Goal: Task Accomplishment & Management: Manage account settings

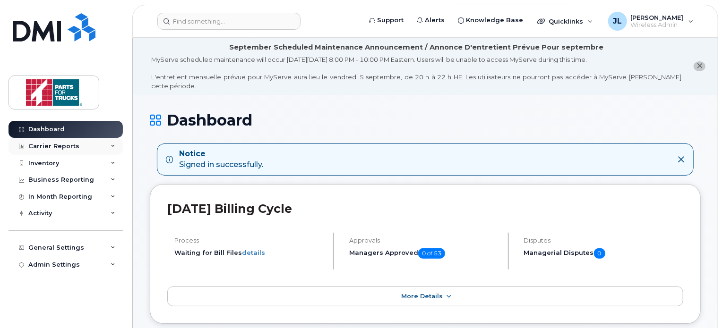
scroll to position [25, 0]
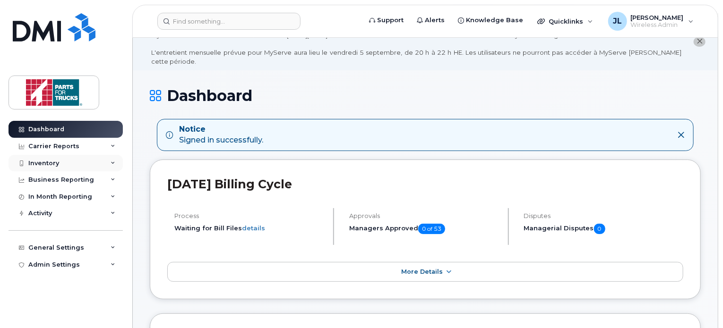
click at [36, 158] on div "Inventory" at bounding box center [66, 163] width 114 height 17
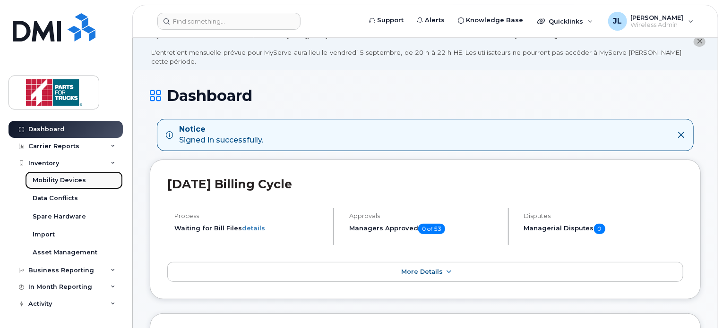
click at [65, 179] on div "Mobility Devices" at bounding box center [59, 180] width 53 height 9
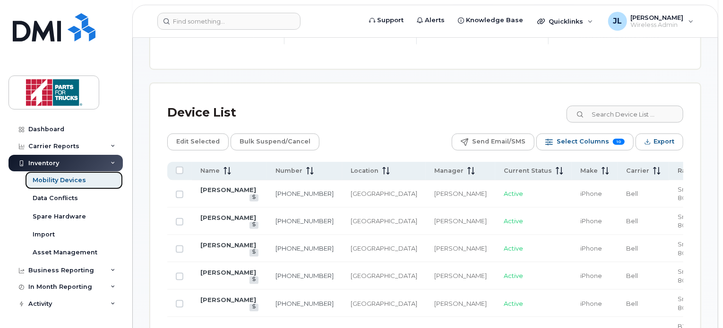
scroll to position [442, 0]
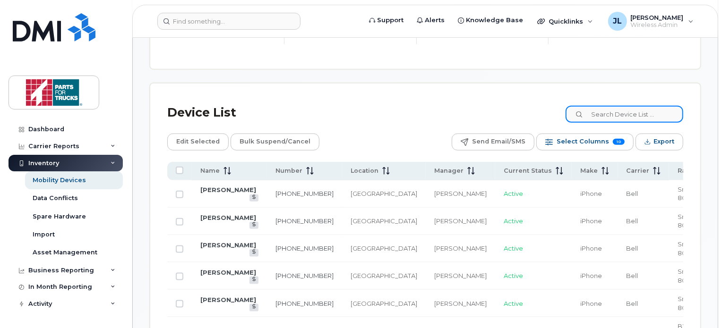
drag, startPoint x: 620, startPoint y: 111, endPoint x: 630, endPoint y: 105, distance: 11.8
click at [630, 106] on input at bounding box center [625, 114] width 118 height 17
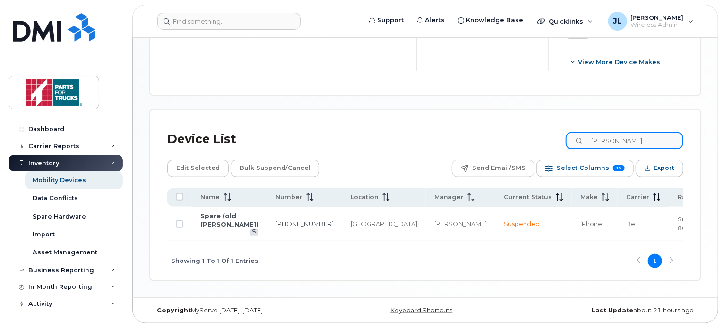
scroll to position [407, 0]
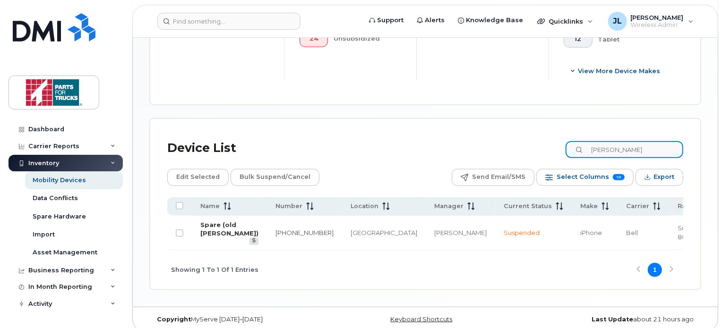
type input "chad mu"
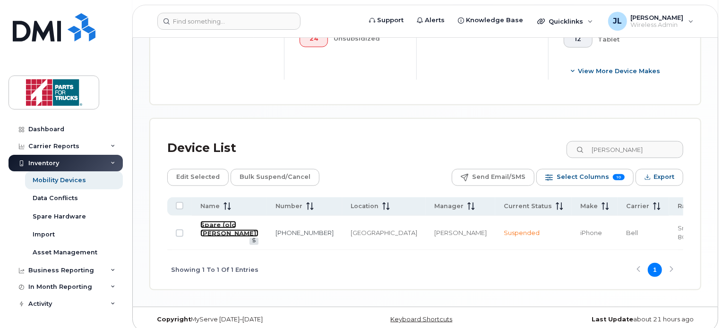
click at [207, 231] on link "Spare (old [PERSON_NAME])" at bounding box center [229, 229] width 58 height 17
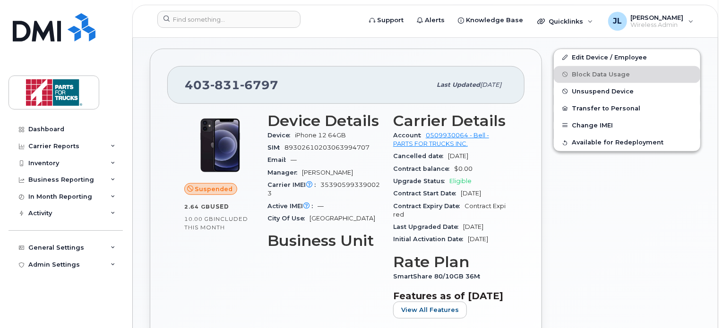
scroll to position [232, 0]
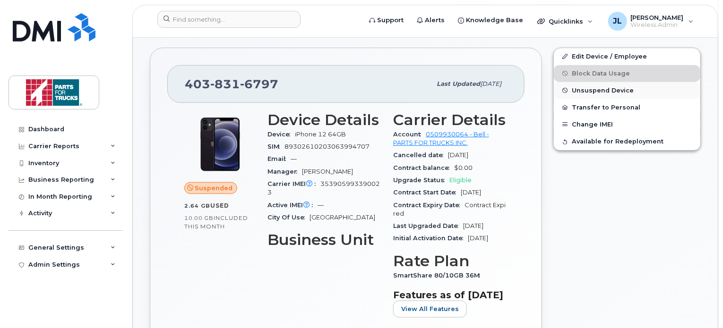
click at [656, 82] on button "Unsuspend Device" at bounding box center [627, 90] width 147 height 17
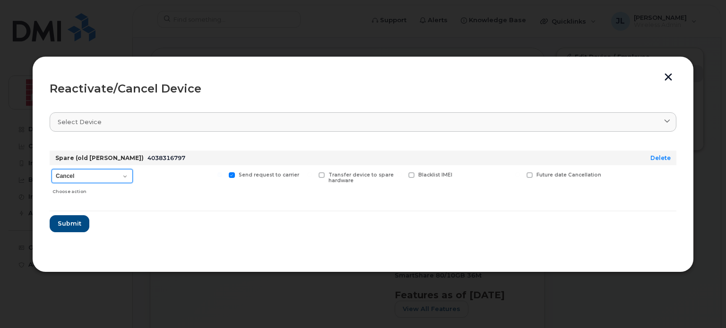
click at [118, 177] on select "Cancel Suspend - Extend Suspension Reactivate" at bounding box center [92, 176] width 81 height 14
select select "[object Object]"
click at [52, 169] on select "Cancel Suspend - Extend Suspension Reactivate" at bounding box center [92, 176] width 81 height 14
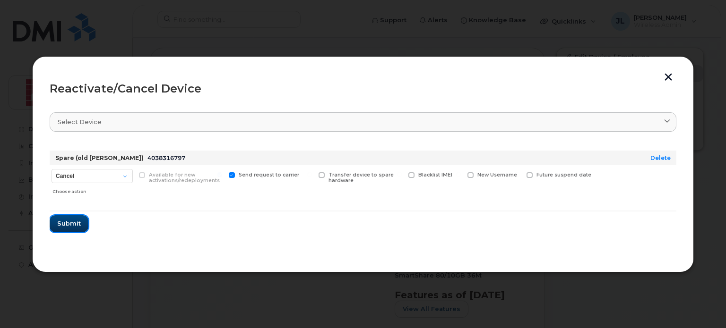
click at [74, 223] on span "Submit" at bounding box center [69, 223] width 24 height 9
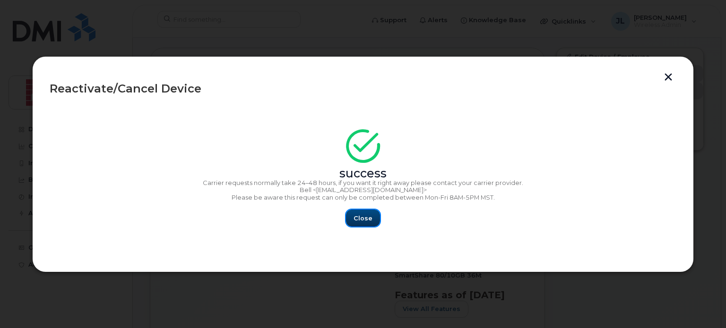
click at [362, 216] on span "Close" at bounding box center [363, 218] width 19 height 9
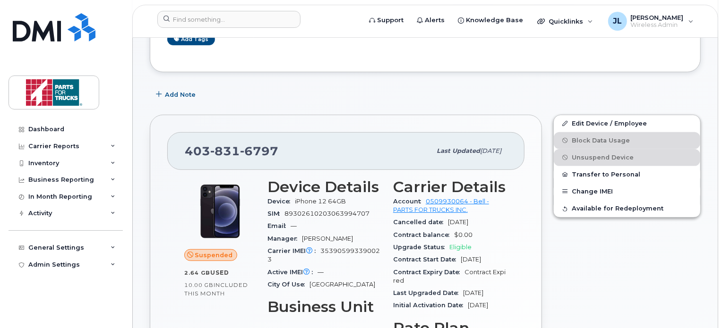
scroll to position [164, 0]
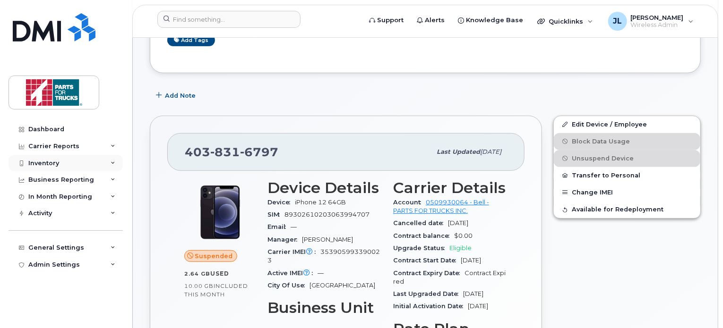
click at [59, 164] on div "Inventory" at bounding box center [66, 163] width 114 height 17
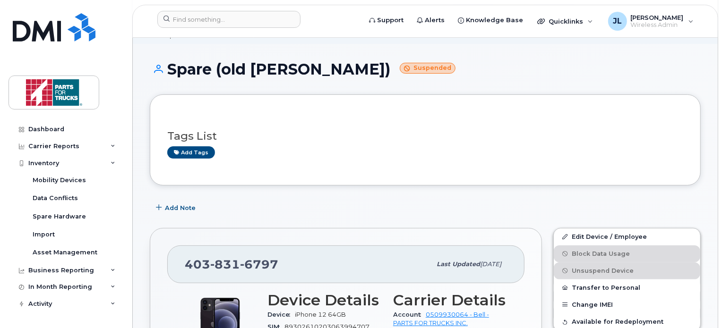
scroll to position [66, 0]
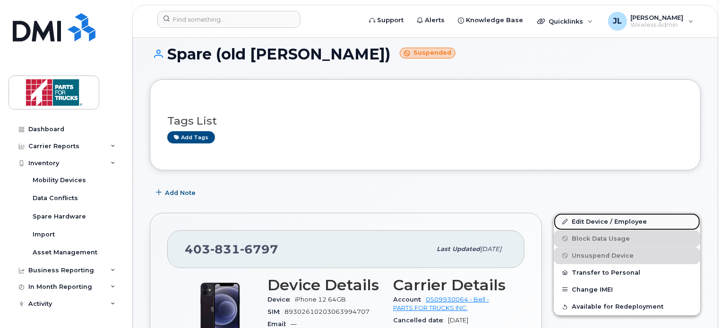
click at [587, 214] on link "Edit Device / Employee" at bounding box center [627, 222] width 147 height 17
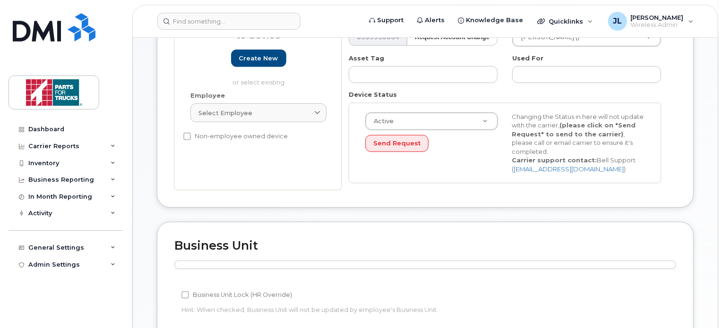
scroll to position [234, 0]
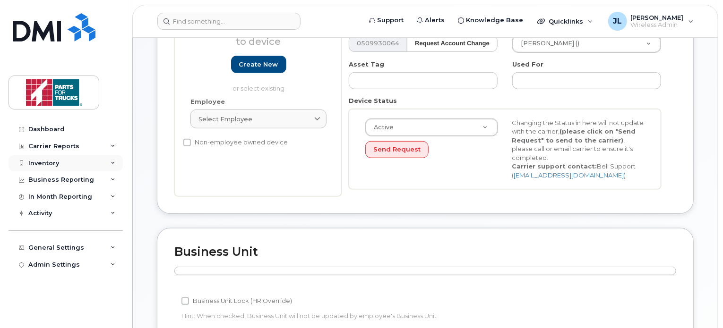
click at [74, 160] on div "Inventory" at bounding box center [66, 163] width 114 height 17
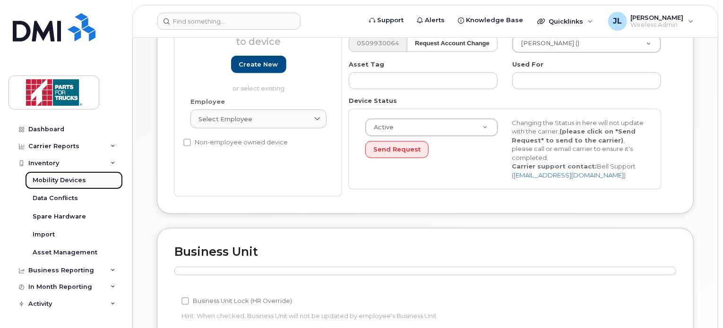
click at [68, 177] on div "Mobility Devices" at bounding box center [59, 180] width 53 height 9
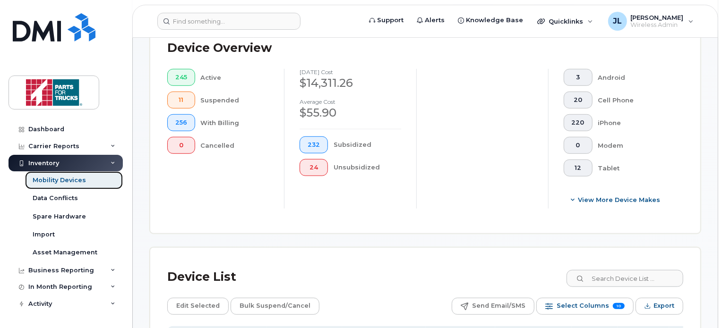
scroll to position [281, 0]
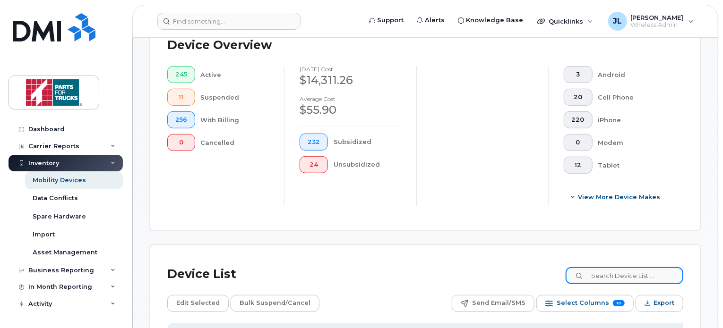
click at [618, 278] on input at bounding box center [625, 275] width 118 height 17
type input "chad murphy"
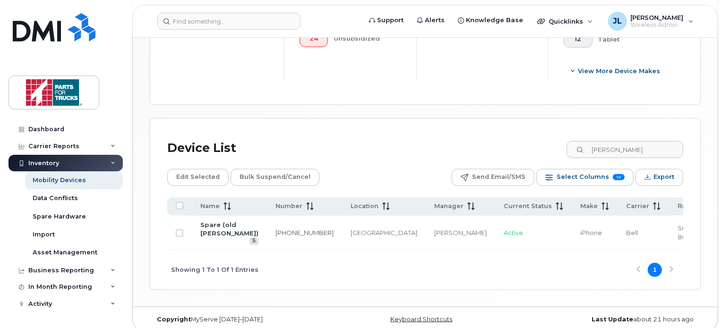
click at [495, 228] on td "Spare (old [PERSON_NAME])" at bounding box center [533, 233] width 77 height 34
click at [217, 231] on link "Spare (old Chad Murphy)" at bounding box center [229, 229] width 58 height 17
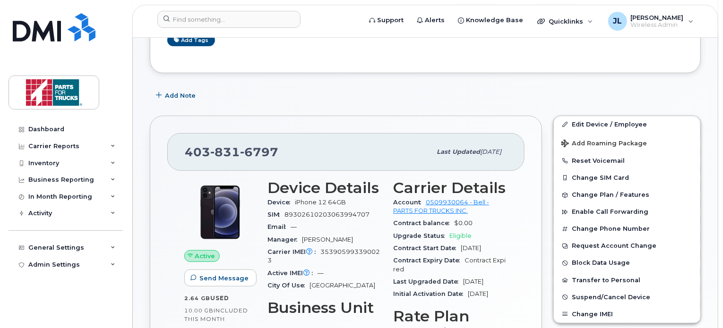
scroll to position [201, 0]
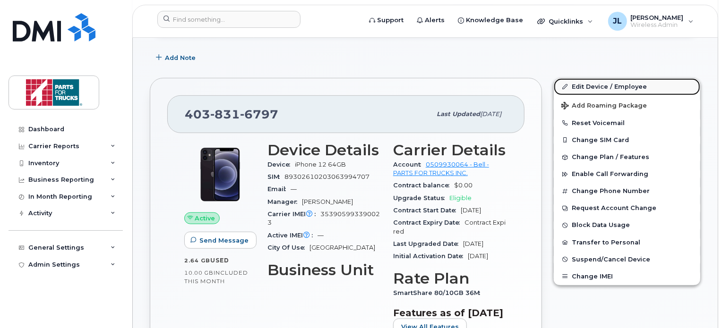
click at [605, 82] on link "Edit Device / Employee" at bounding box center [627, 86] width 147 height 17
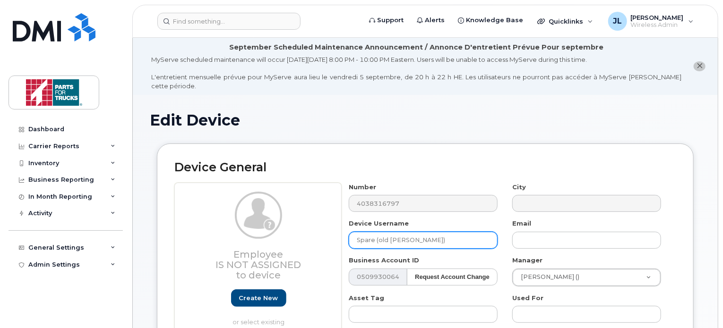
drag, startPoint x: 448, startPoint y: 232, endPoint x: 294, endPoint y: 196, distance: 157.7
click at [294, 196] on div "Employee Is not assigned to device Create new or select existing Employee Selec…" at bounding box center [425, 307] width 502 height 248
type input "[PERSON_NAME]"
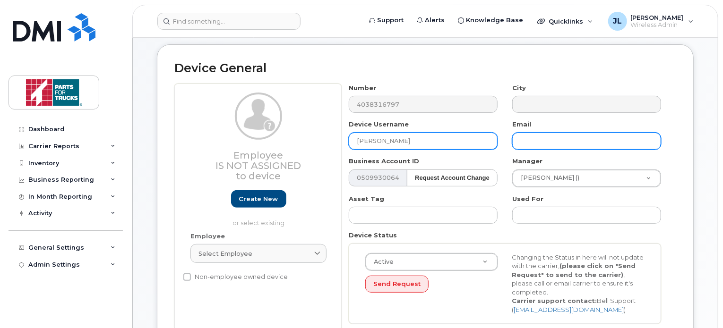
scroll to position [100, 0]
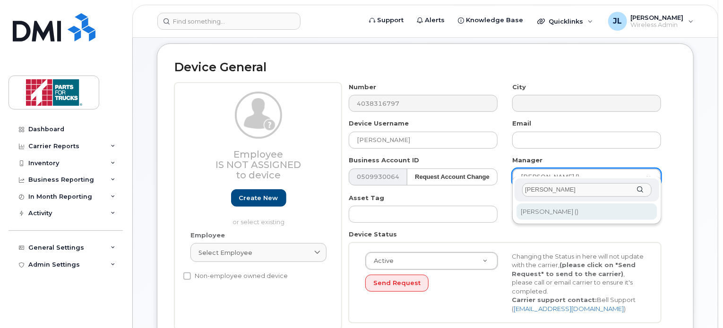
type input "[PERSON_NAME]"
type input "1918453"
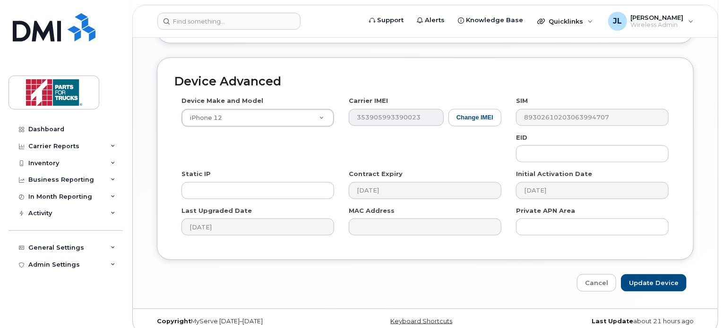
scroll to position [541, 0]
click at [659, 275] on input "Update Device" at bounding box center [654, 283] width 66 height 17
type input "Saving..."
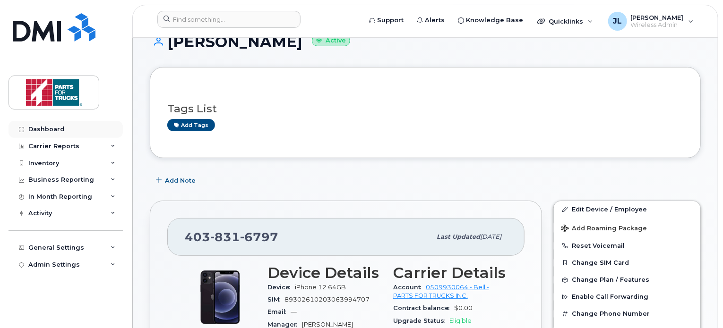
scroll to position [78, 0]
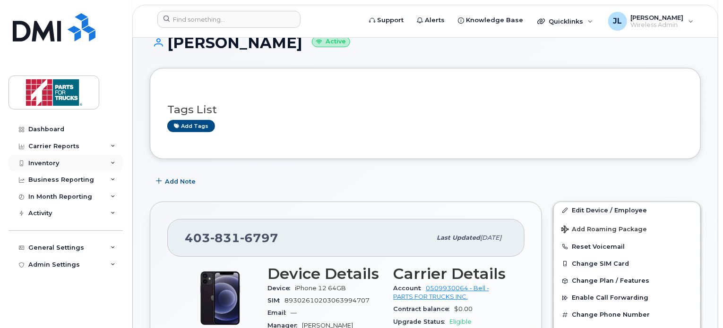
click at [43, 160] on div "Inventory" at bounding box center [43, 164] width 31 height 8
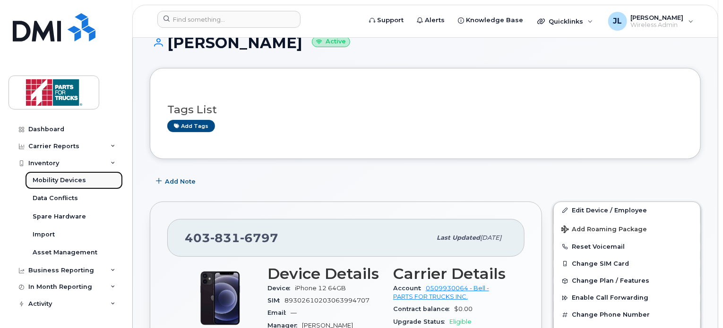
click at [52, 180] on div "Mobility Devices" at bounding box center [59, 180] width 53 height 9
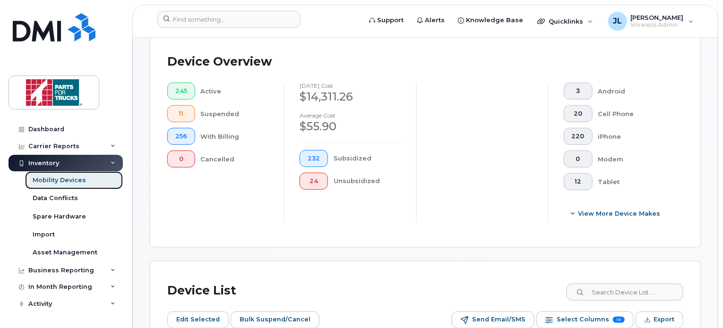
scroll to position [284, 0]
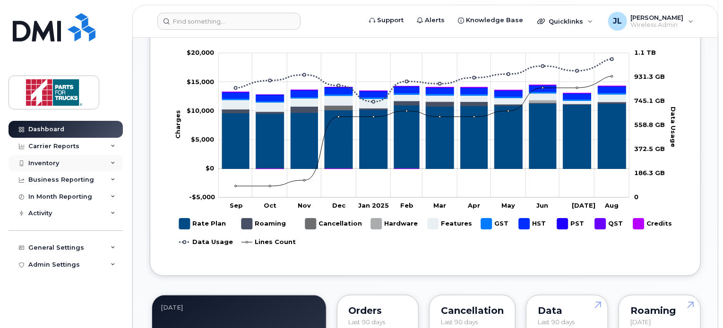
scroll to position [555, 0]
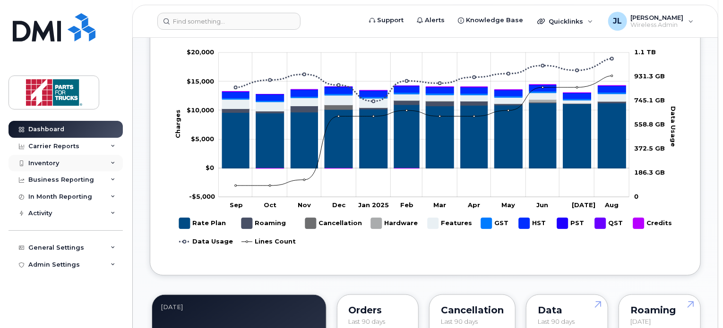
click at [49, 165] on div "Inventory" at bounding box center [43, 164] width 31 height 8
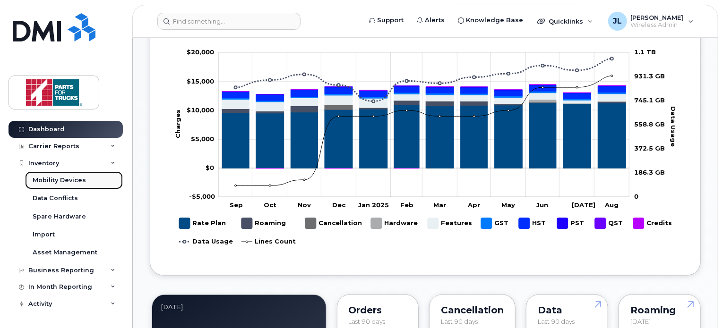
click at [54, 183] on div "Mobility Devices" at bounding box center [59, 180] width 53 height 9
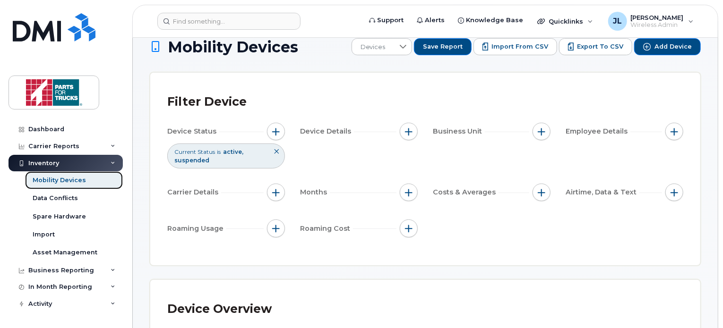
scroll to position [359, 0]
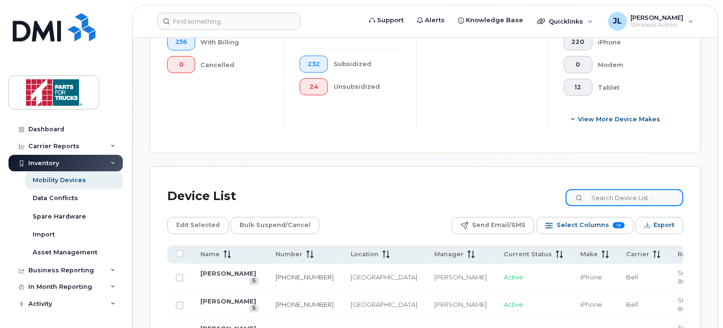
drag, startPoint x: 614, startPoint y: 195, endPoint x: 618, endPoint y: 191, distance: 5.3
click at [618, 191] on input at bounding box center [625, 198] width 118 height 17
paste input "[PHONE_NUMBER]"
type input "[PHONE_NUMBER]"
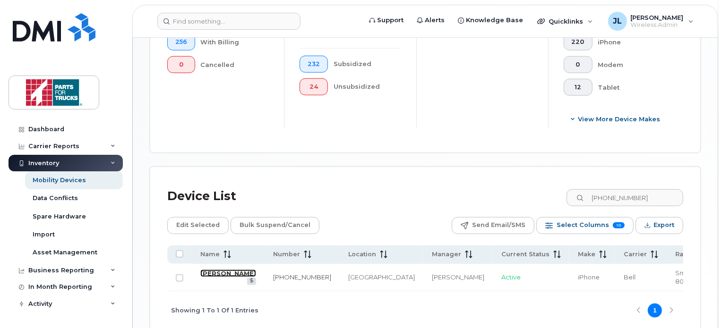
click at [211, 274] on link "Michael Gifford" at bounding box center [228, 274] width 56 height 8
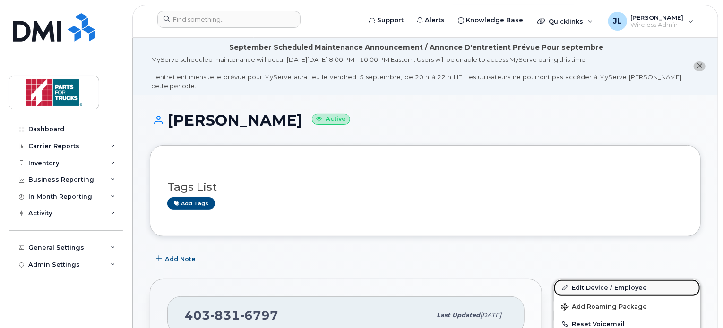
click at [622, 280] on link "Edit Device / Employee" at bounding box center [627, 288] width 147 height 17
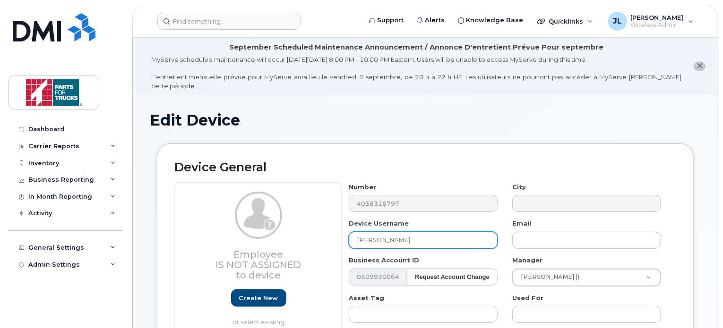
drag, startPoint x: 420, startPoint y: 228, endPoint x: 234, endPoint y: 220, distance: 185.5
click at [234, 220] on div "Employee Is not assigned to device Create new or select existing Employee Selec…" at bounding box center [425, 307] width 502 height 248
type input "[PERSON_NAME]"
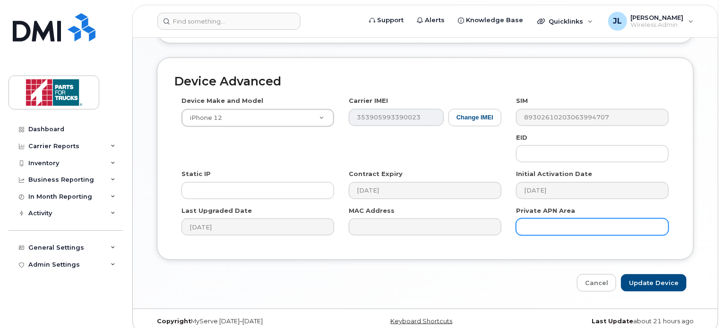
scroll to position [541, 0]
click at [650, 275] on input "Update Device" at bounding box center [654, 283] width 66 height 17
type input "Saving..."
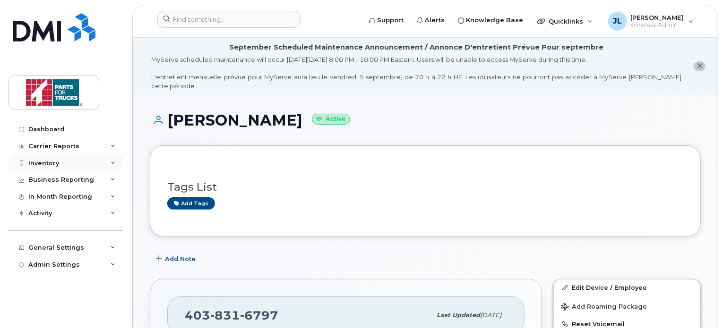
click at [66, 165] on div "Inventory" at bounding box center [66, 163] width 114 height 17
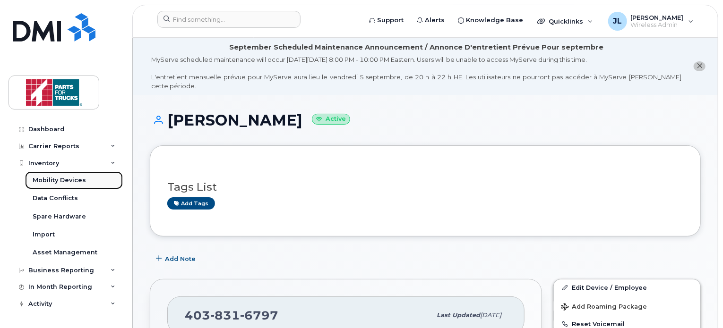
click at [62, 178] on div "Mobility Devices" at bounding box center [59, 180] width 53 height 9
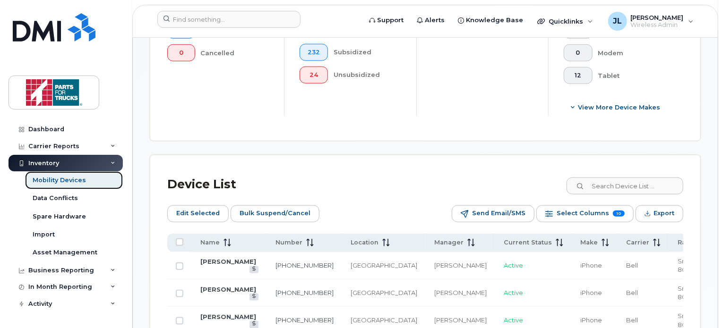
scroll to position [397, 0]
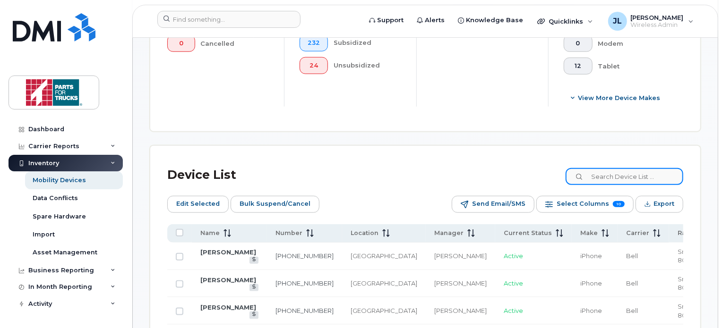
click at [625, 181] on input at bounding box center [625, 176] width 118 height 17
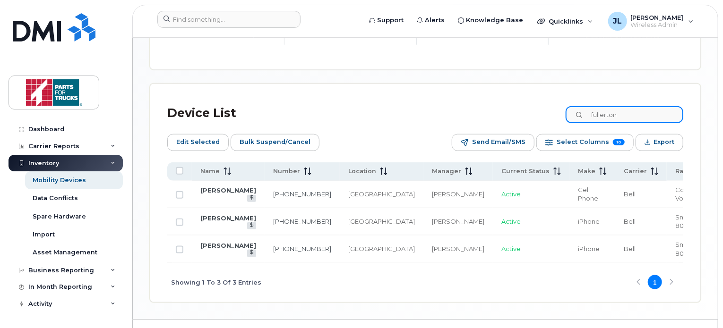
scroll to position [459, 0]
drag, startPoint x: 638, startPoint y: 111, endPoint x: 562, endPoint y: 69, distance: 87.2
type input "[PERSON_NAME]"
